Goal: Information Seeking & Learning: Compare options

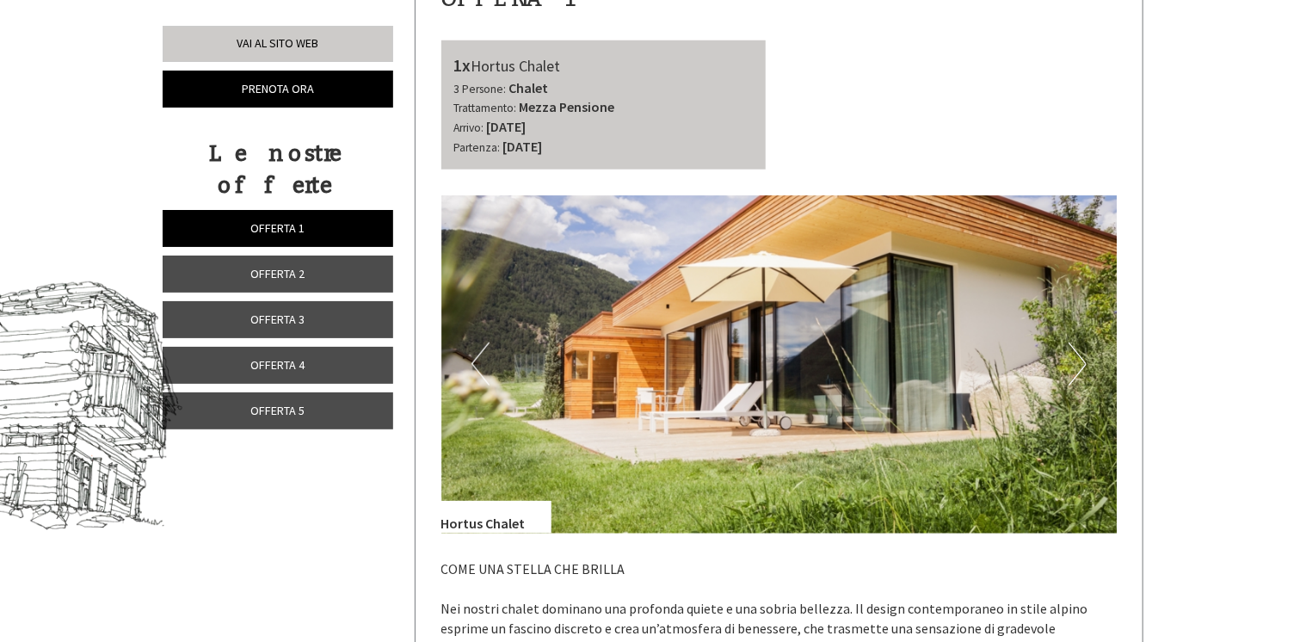
scroll to position [688, 0]
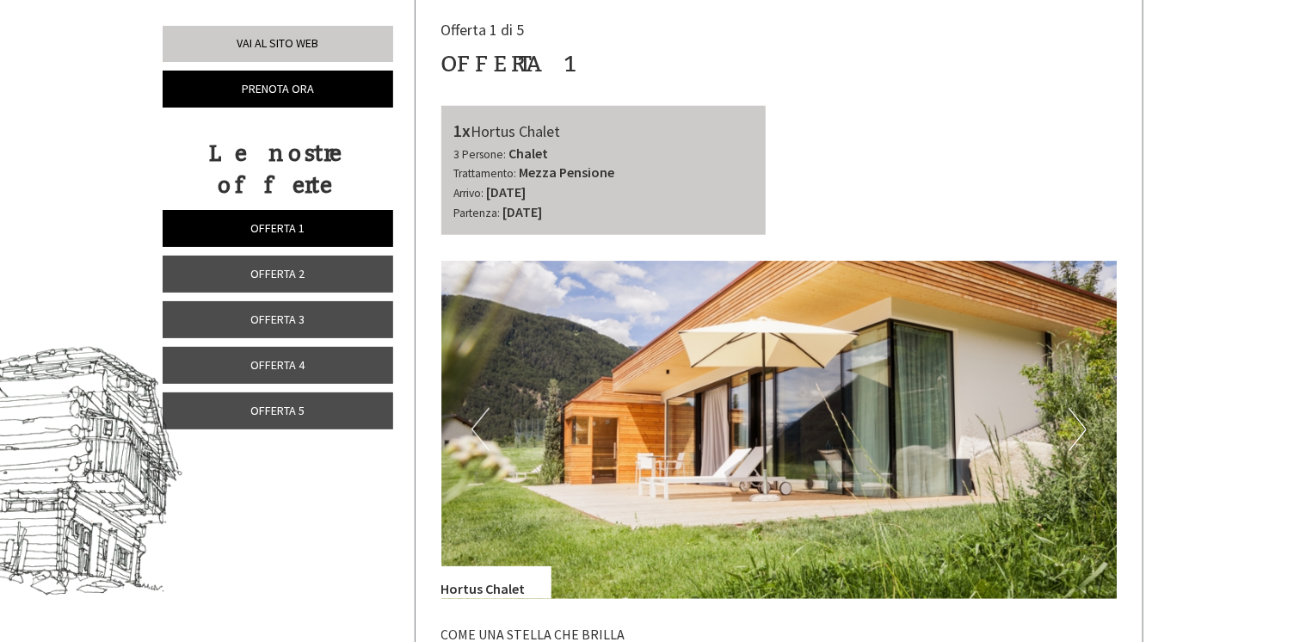
click at [289, 266] on span "Offerta 2" at bounding box center [278, 273] width 54 height 15
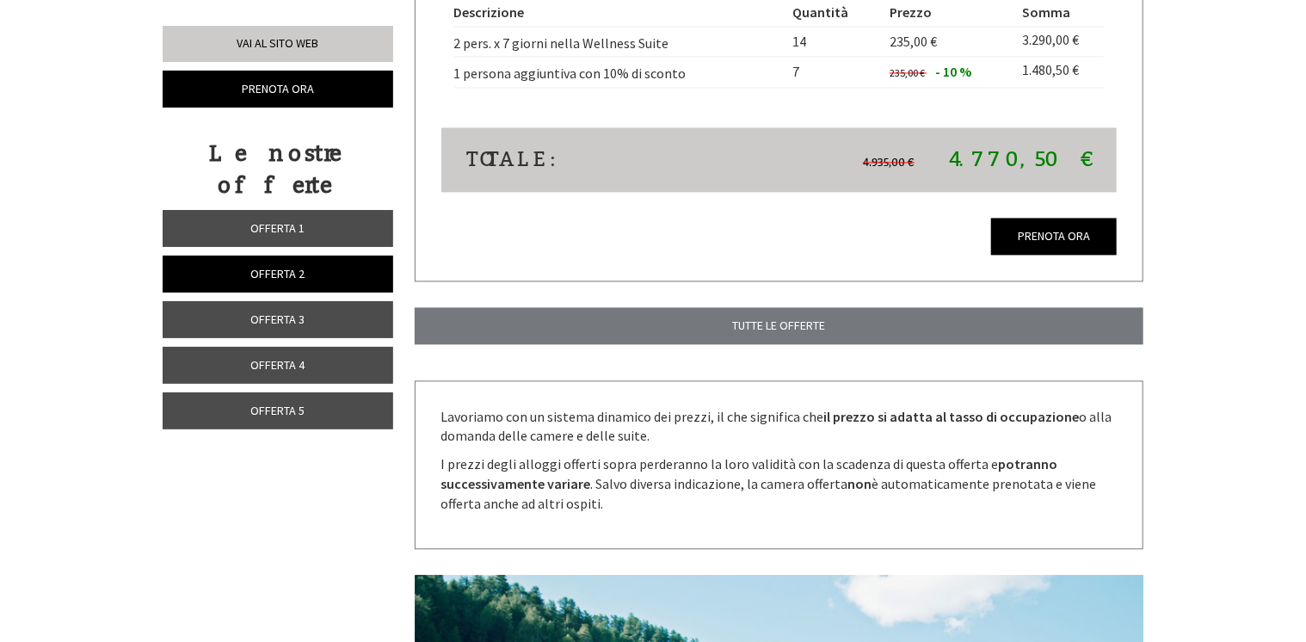
scroll to position [1626, 0]
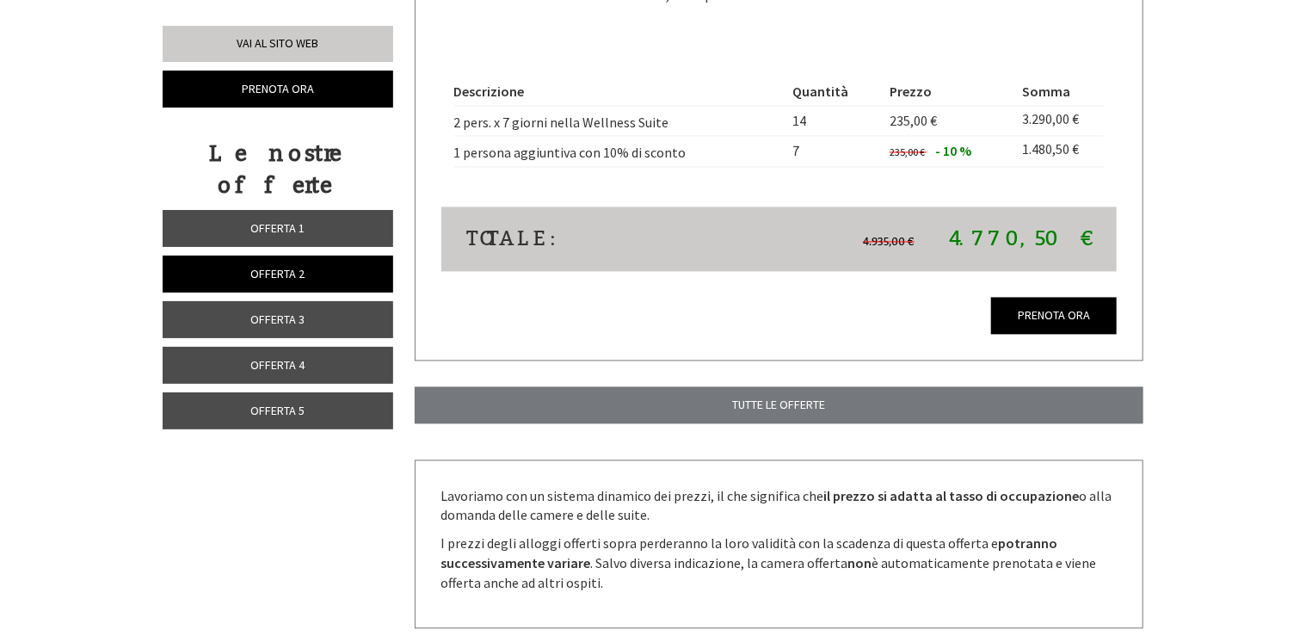
click at [280, 311] on span "Offerta 3" at bounding box center [278, 318] width 54 height 15
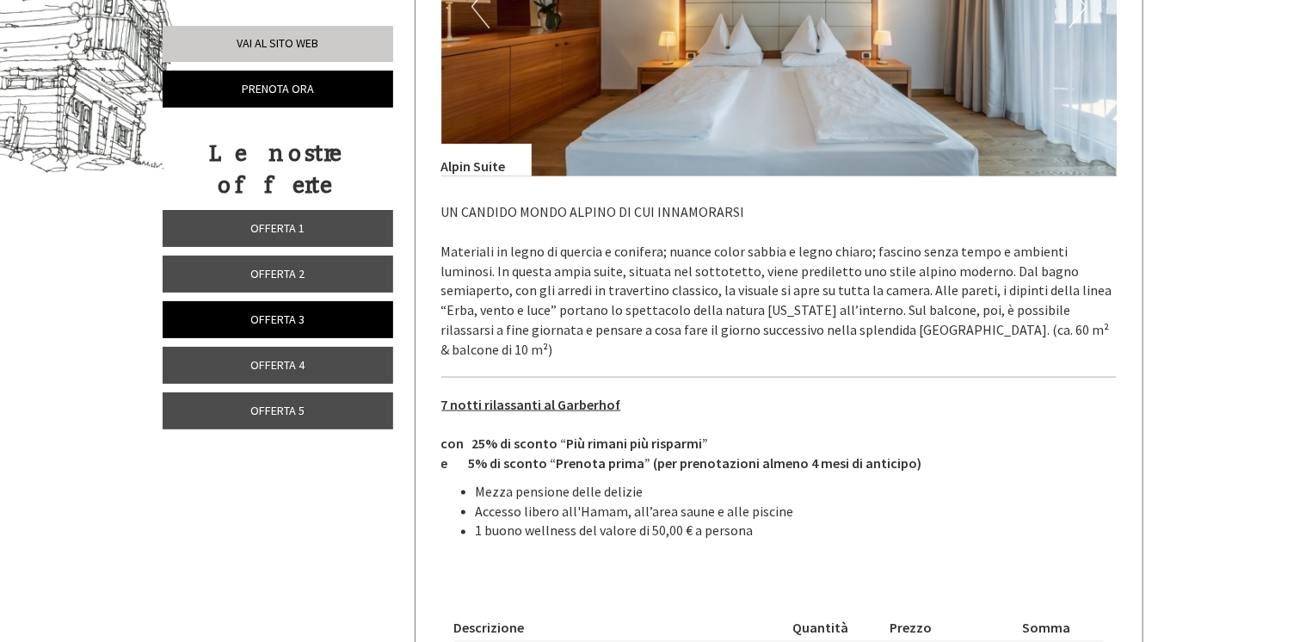
scroll to position [1454, 0]
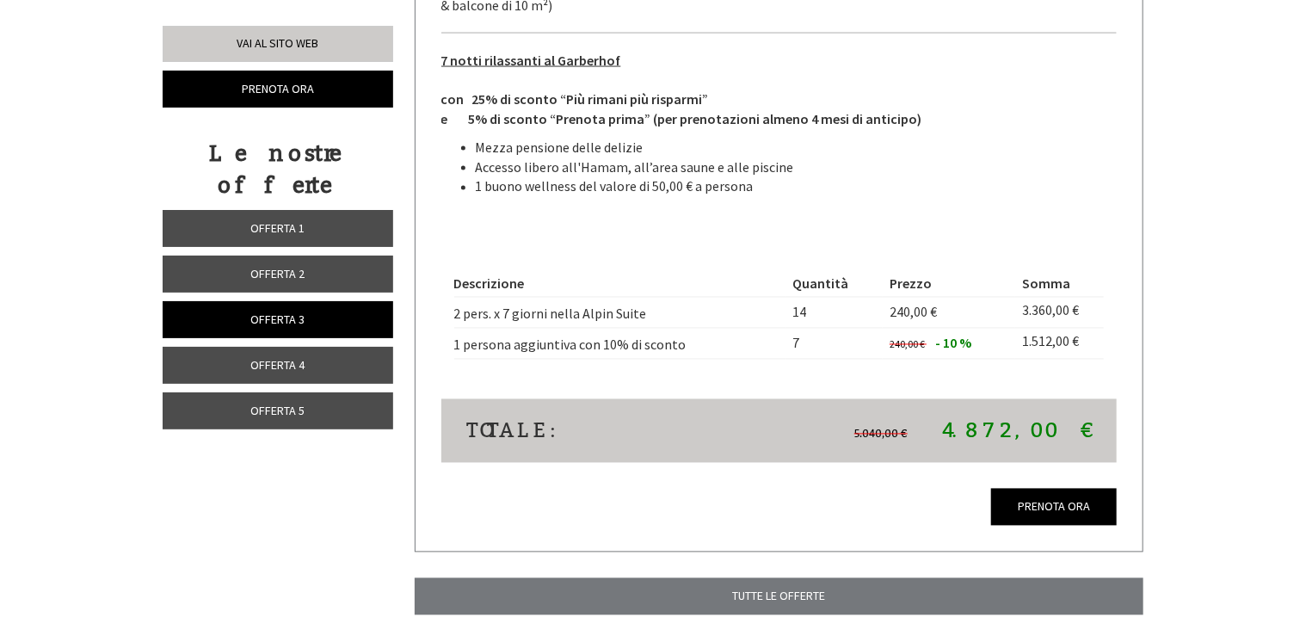
click at [299, 357] on span "Offerta 4" at bounding box center [278, 364] width 54 height 15
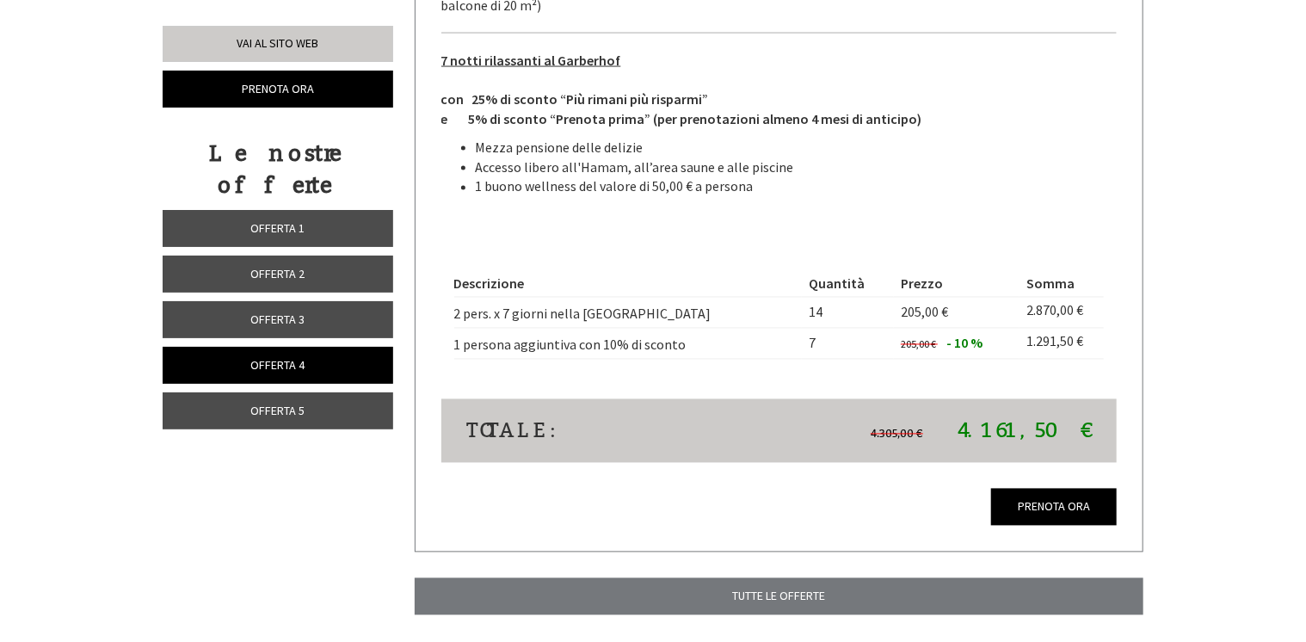
drag, startPoint x: 311, startPoint y: 375, endPoint x: 347, endPoint y: 368, distance: 35.9
click at [313, 392] on link "Offerta 5" at bounding box center [278, 410] width 230 height 37
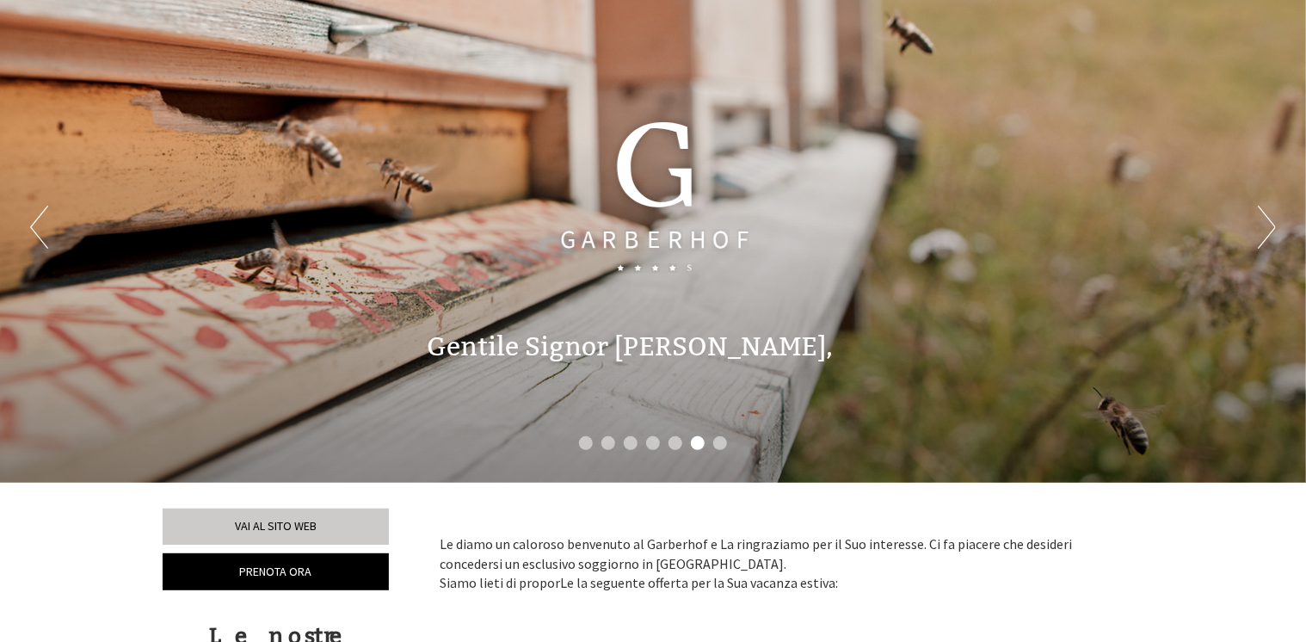
scroll to position [0, 0]
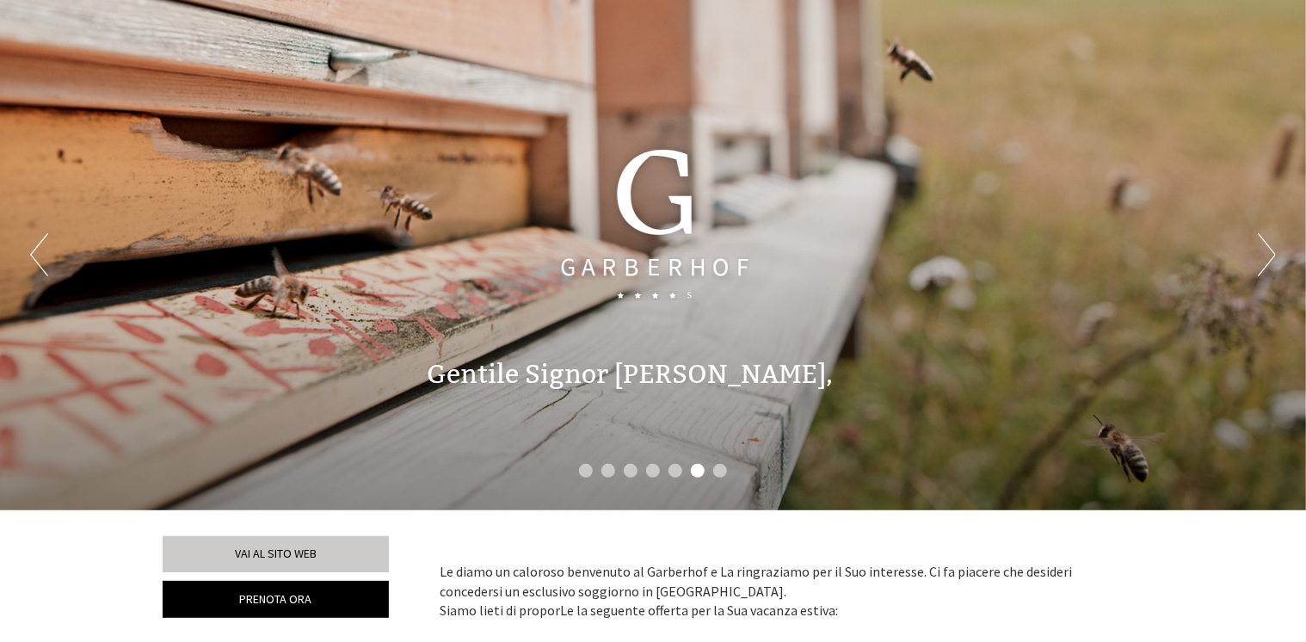
drag, startPoint x: 1283, startPoint y: 263, endPoint x: 1273, endPoint y: 262, distance: 10.4
click at [1283, 263] on div "Previous Next 1 2 3 4 5 6 7" at bounding box center [653, 255] width 1306 height 510
click at [1274, 255] on button "Next" at bounding box center [1266, 254] width 18 height 43
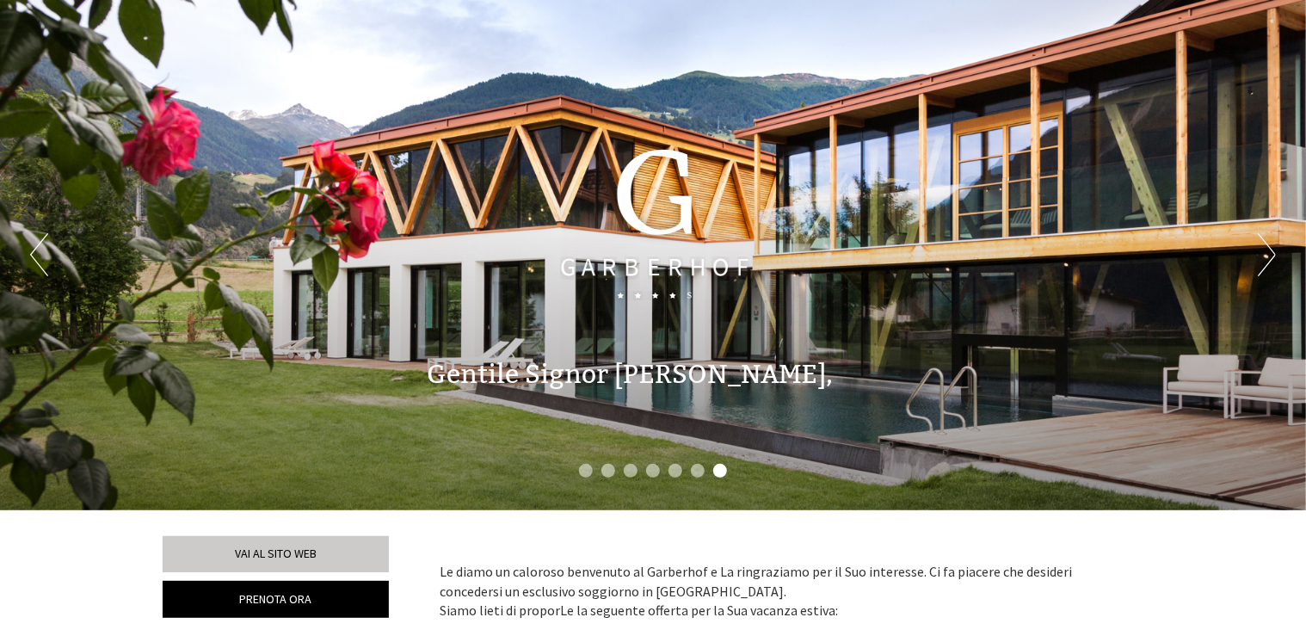
click at [1269, 251] on button "Next" at bounding box center [1266, 254] width 18 height 43
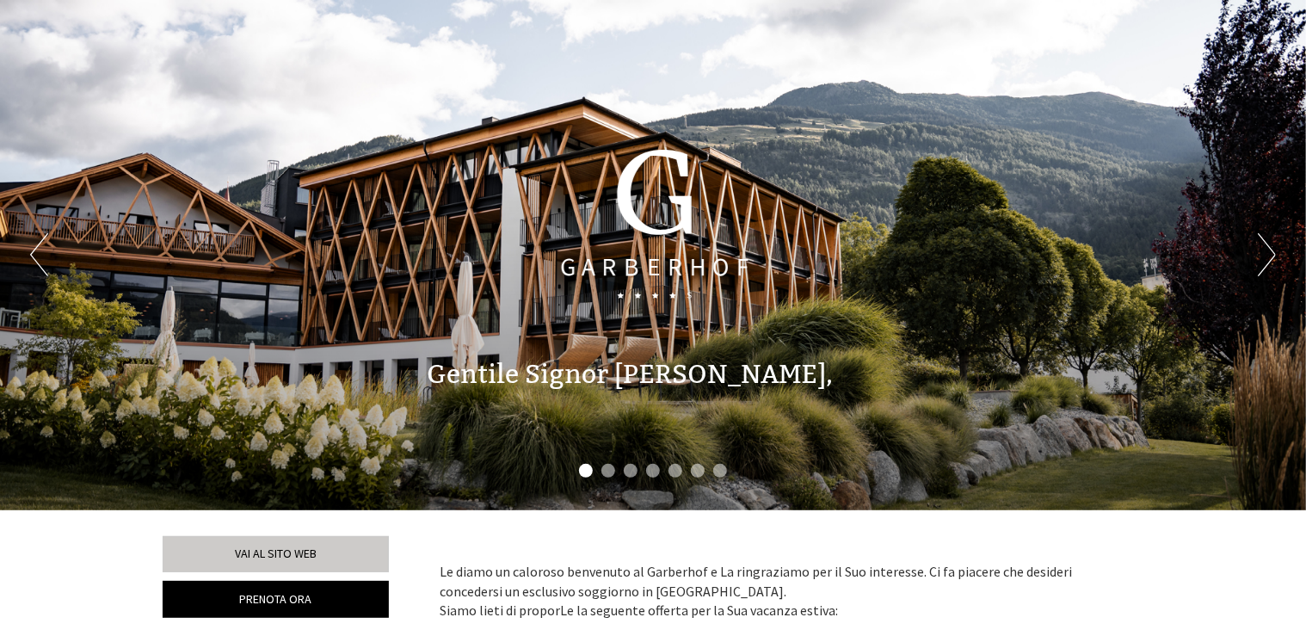
click at [1269, 250] on button "Next" at bounding box center [1266, 254] width 18 height 43
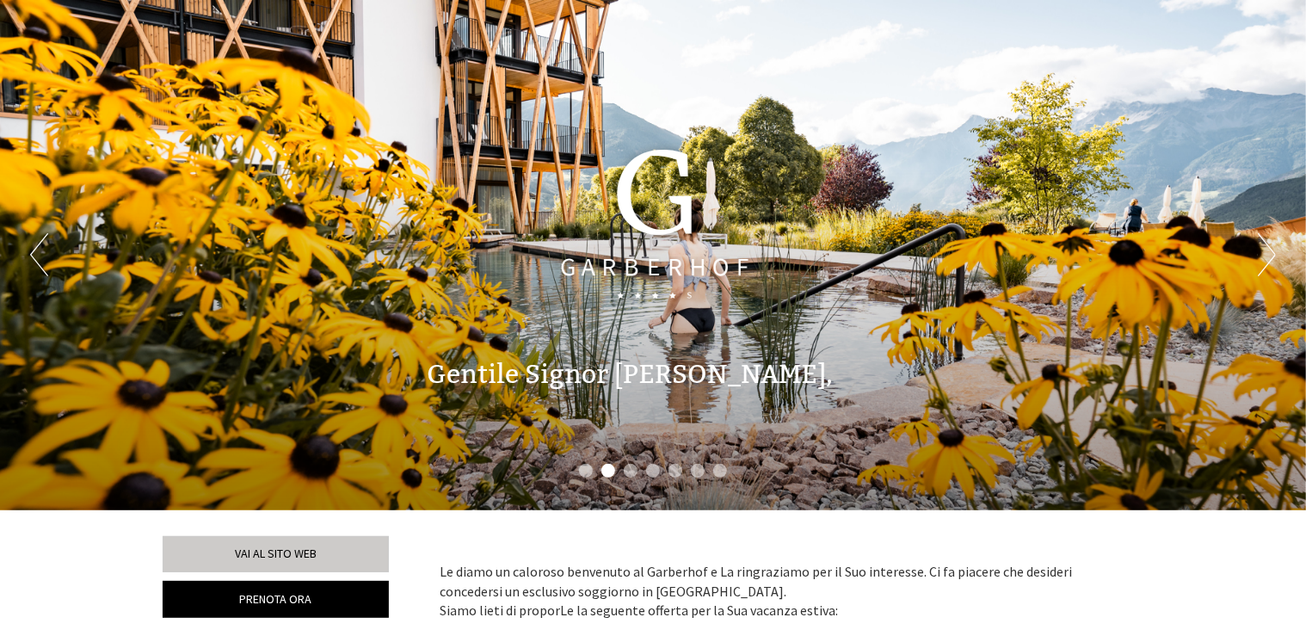
click at [1269, 250] on button "Next" at bounding box center [1266, 254] width 18 height 43
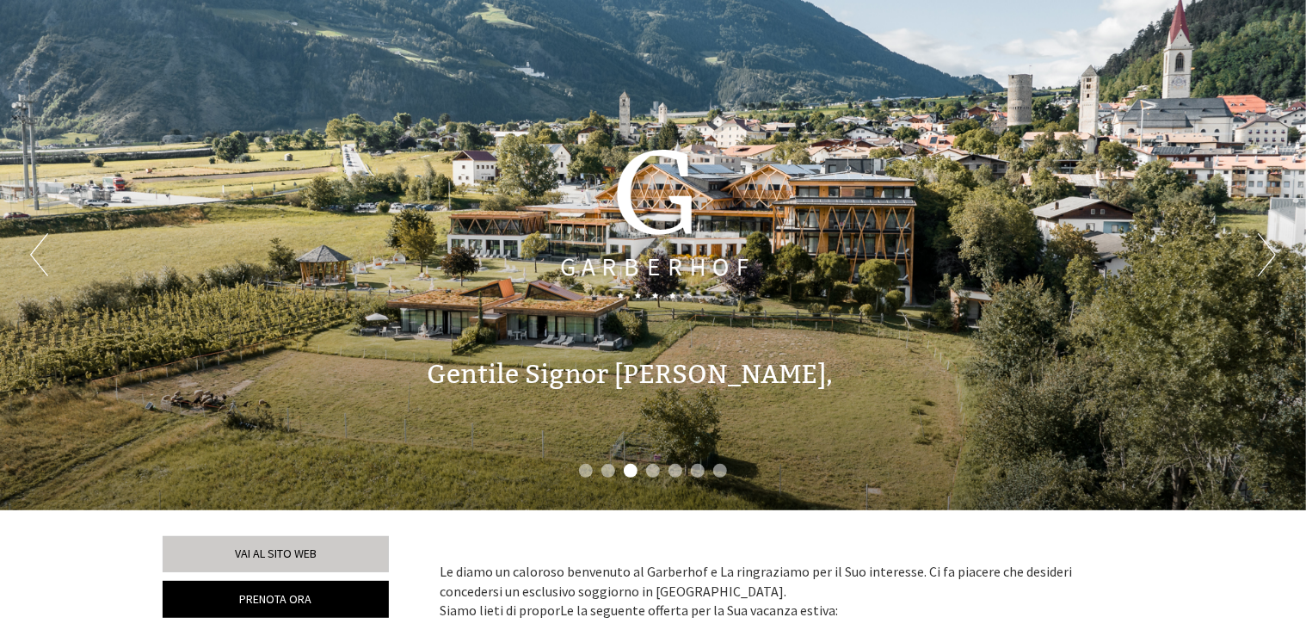
click at [1269, 250] on button "Next" at bounding box center [1266, 254] width 18 height 43
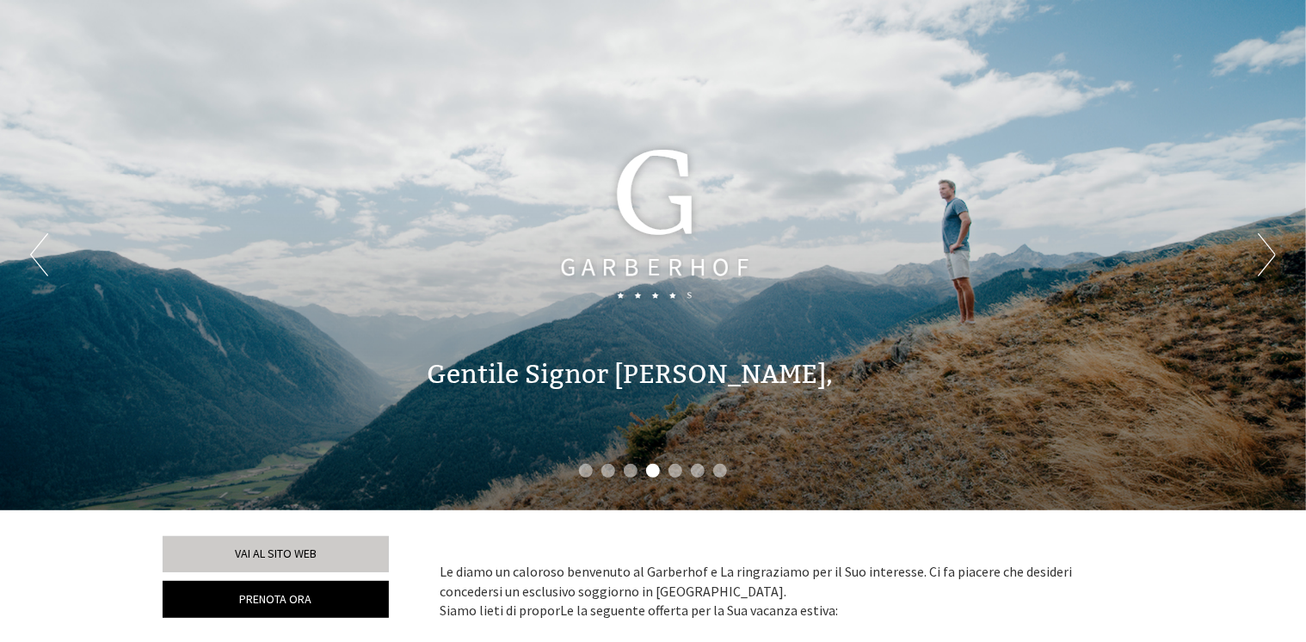
click at [1269, 250] on button "Next" at bounding box center [1266, 254] width 18 height 43
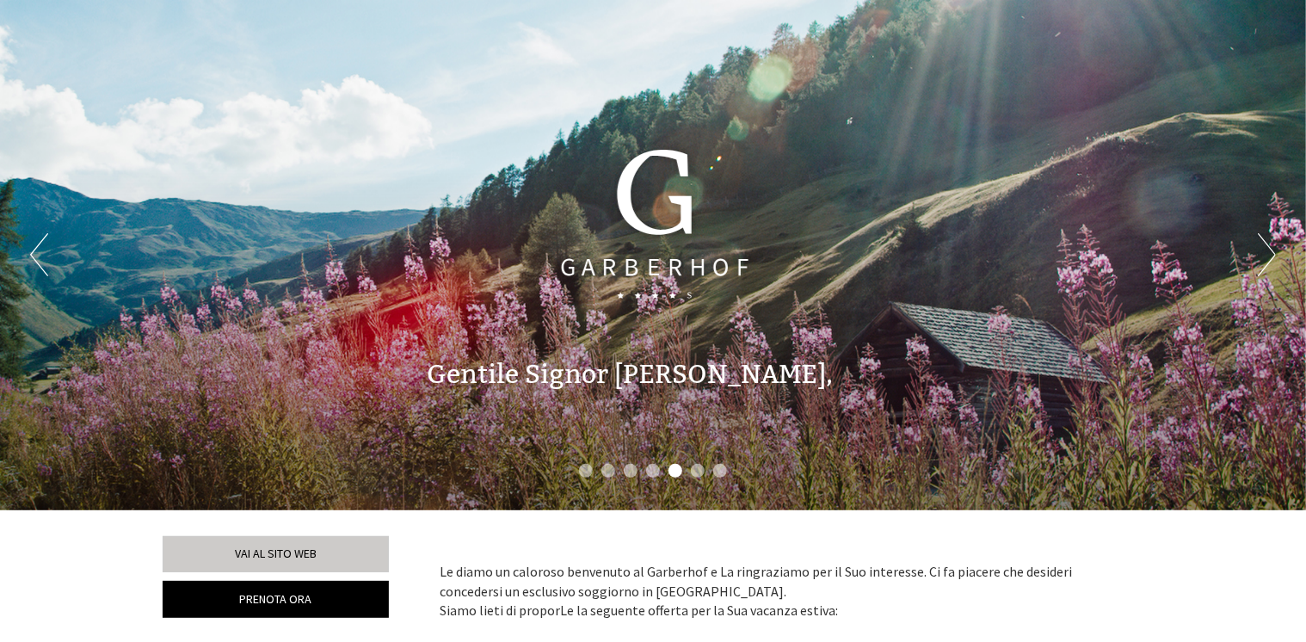
click at [1269, 250] on button "Next" at bounding box center [1266, 254] width 18 height 43
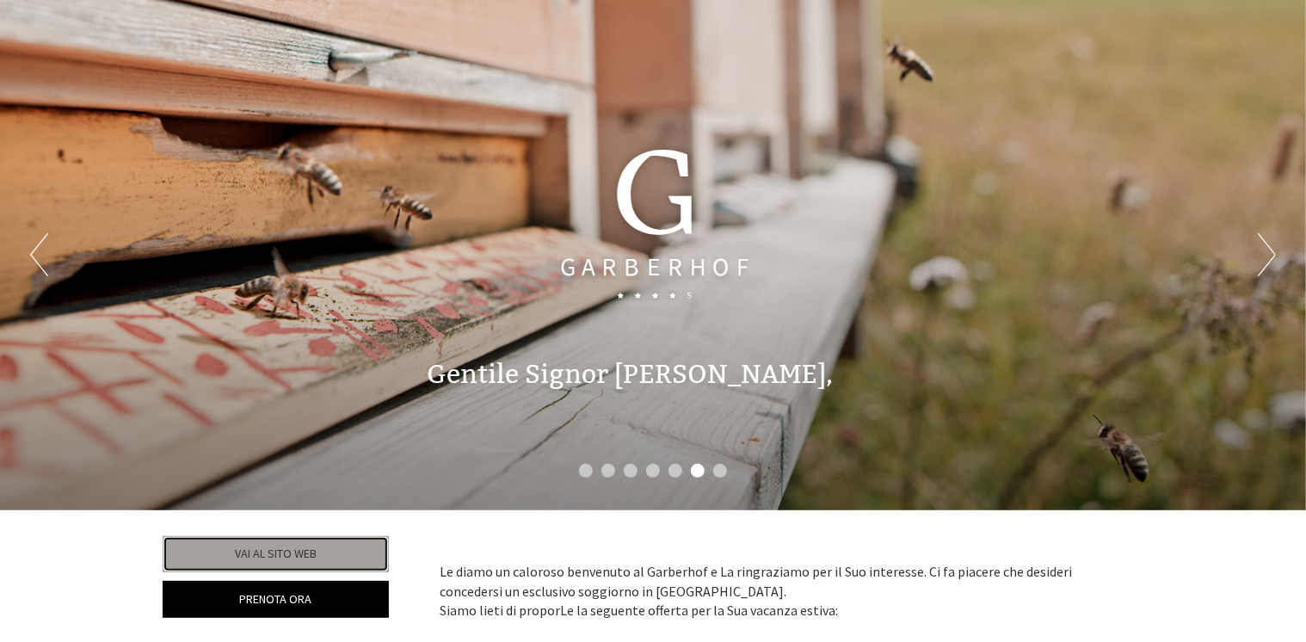
click at [272, 556] on link "Vai al sito web" at bounding box center [276, 554] width 226 height 36
